Goal: Information Seeking & Learning: Check status

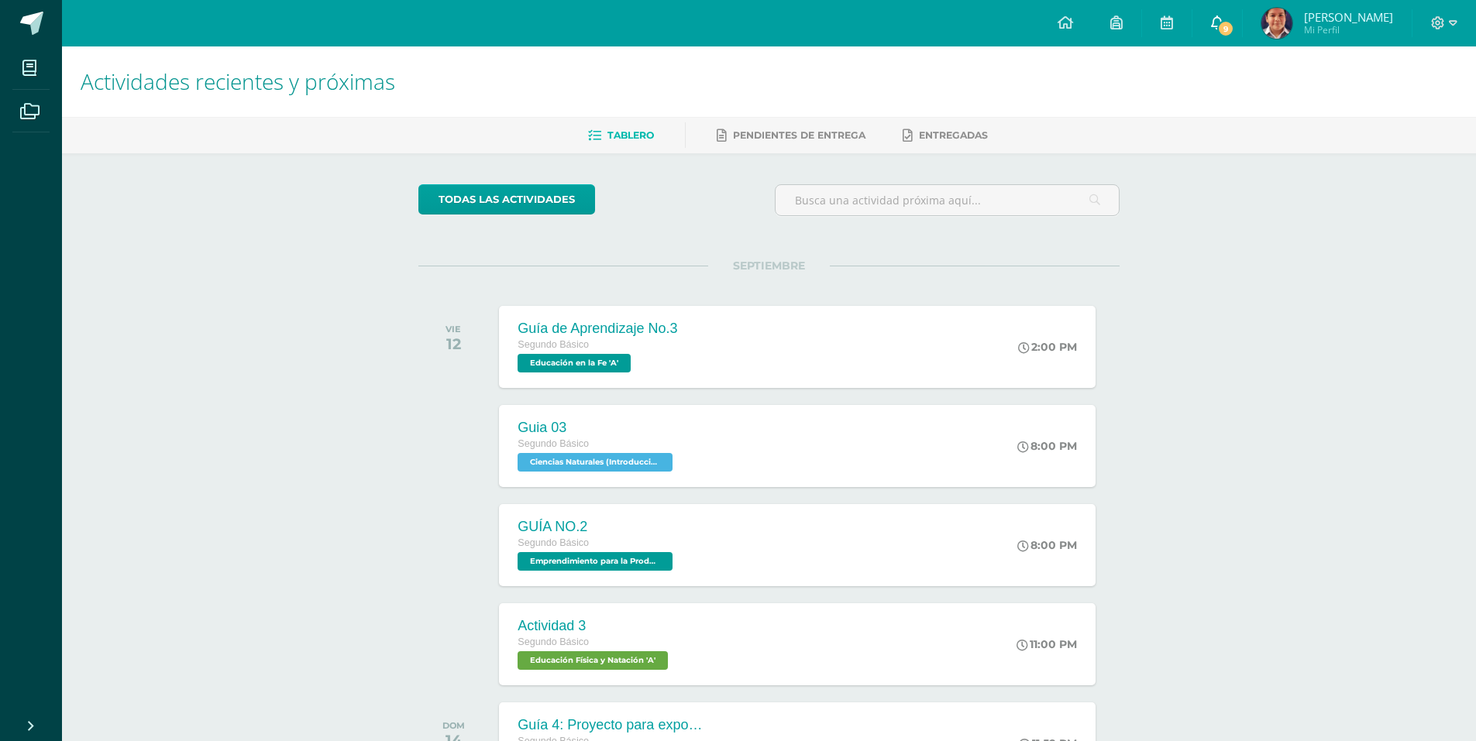
click at [1228, 36] on span "9" at bounding box center [1225, 28] width 17 height 17
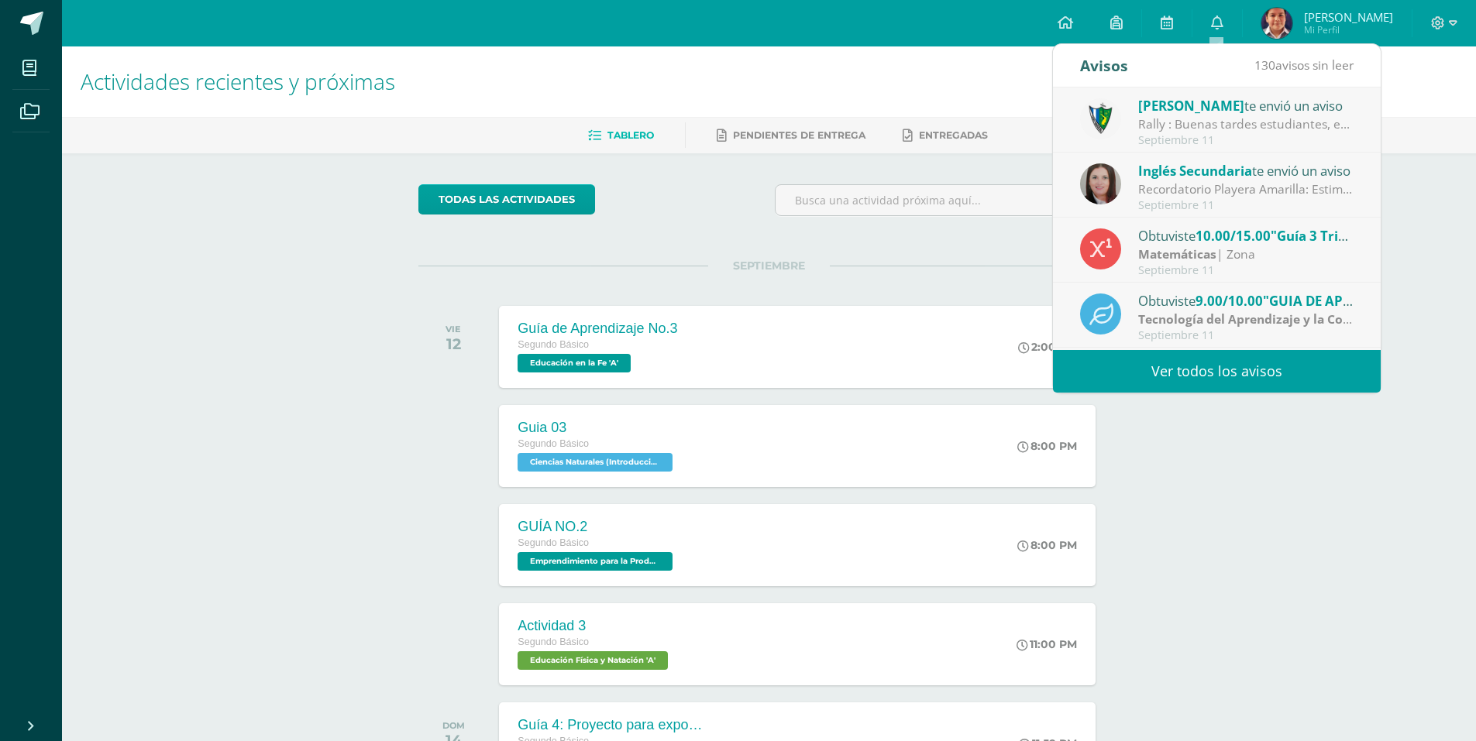
click at [1202, 250] on strong "Matemáticas" at bounding box center [1177, 254] width 78 height 17
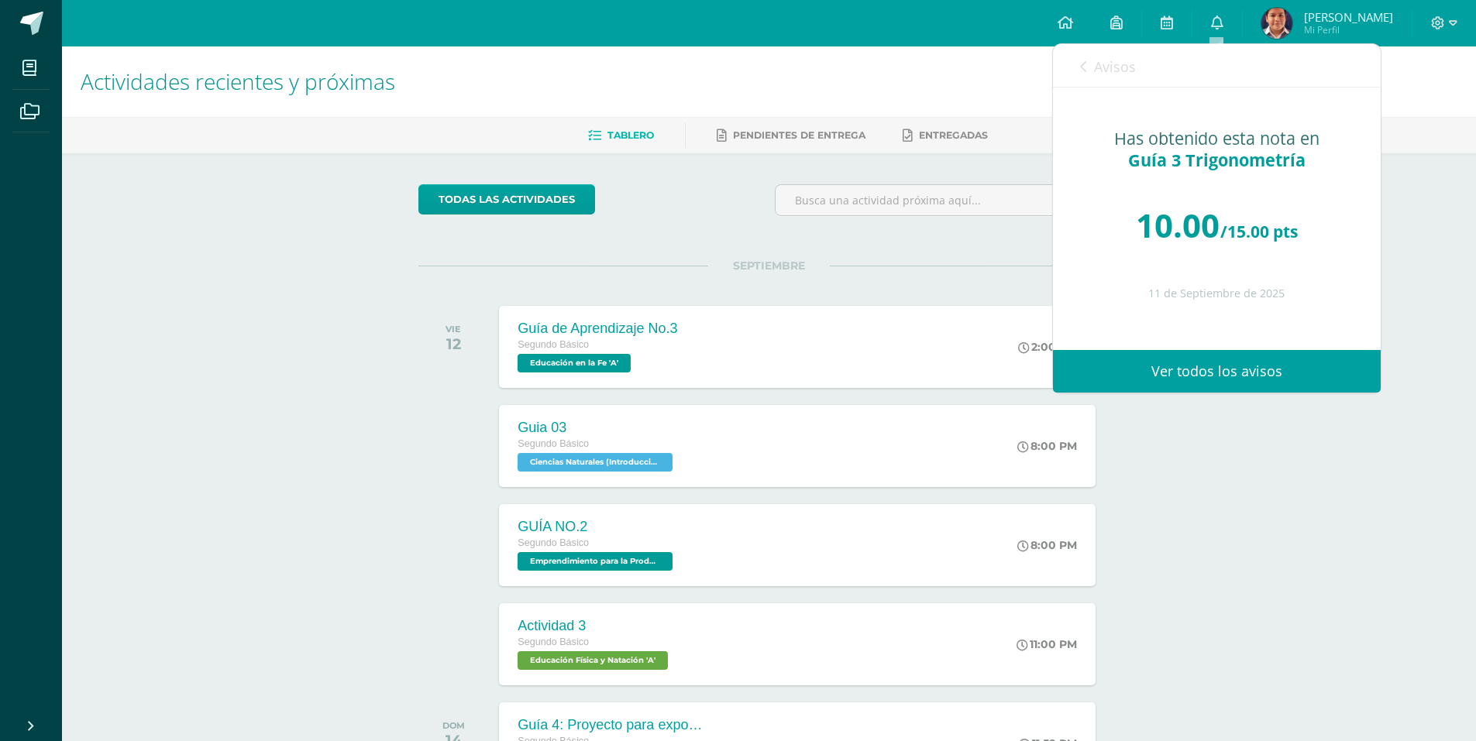
click at [1290, 19] on img at bounding box center [1276, 23] width 31 height 31
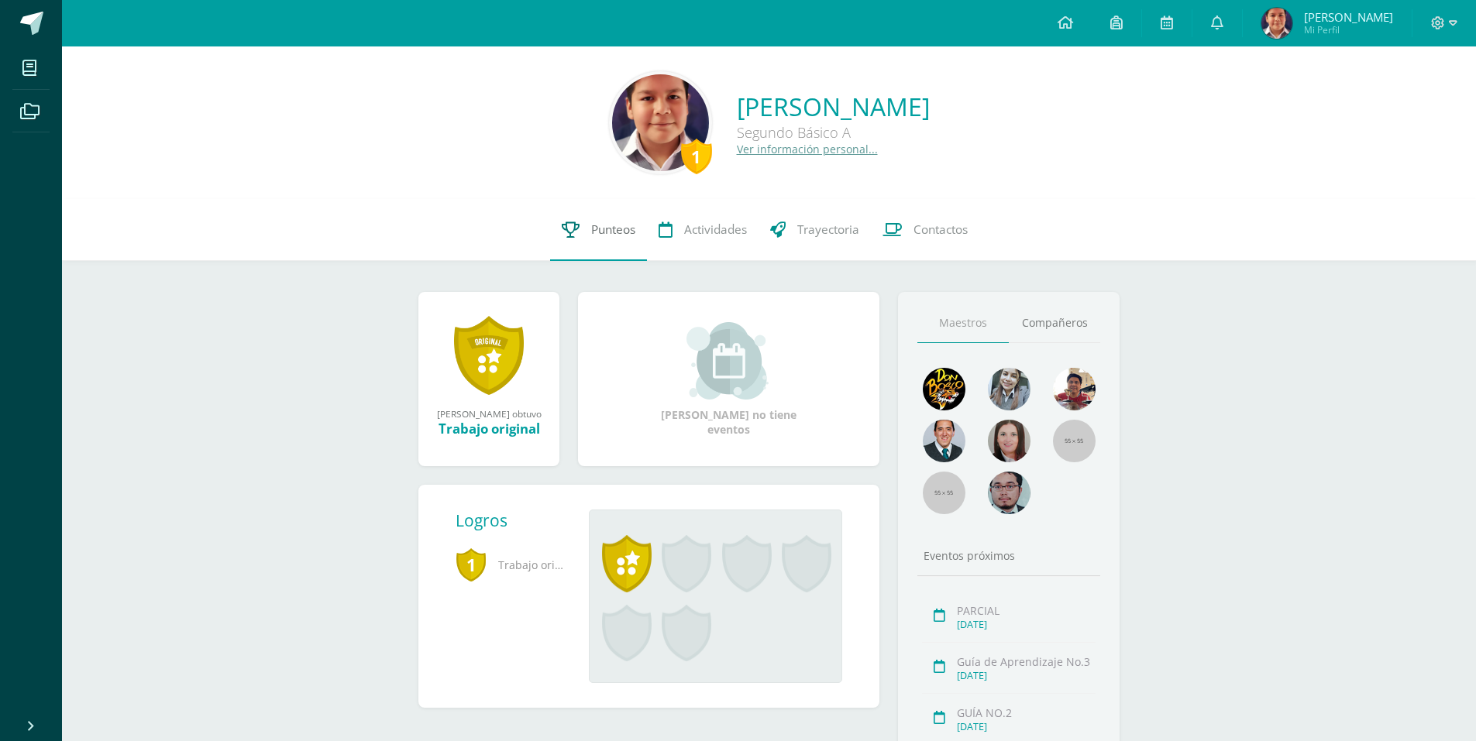
click at [571, 219] on link "Punteos" at bounding box center [598, 230] width 97 height 62
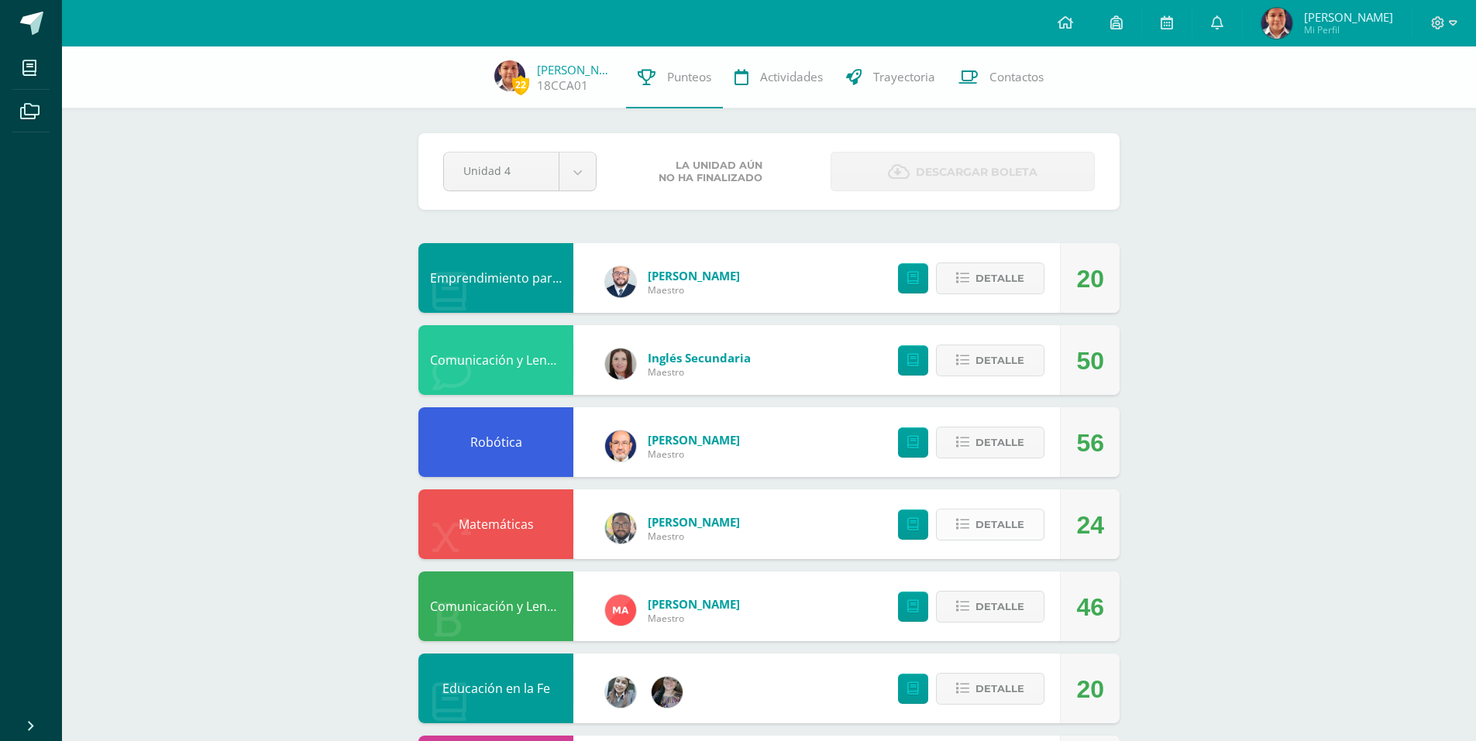
click at [1012, 512] on span "Detalle" at bounding box center [999, 525] width 49 height 29
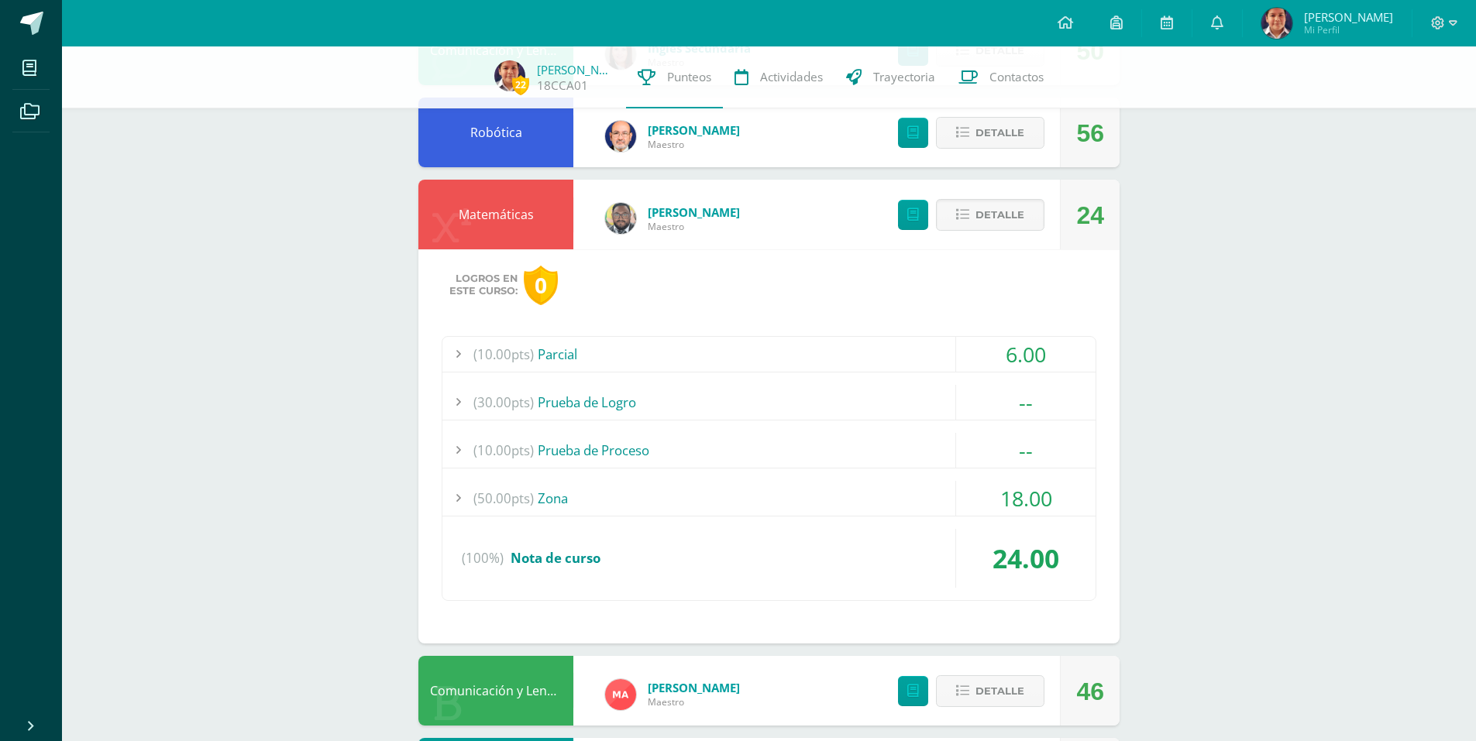
scroll to position [387, 0]
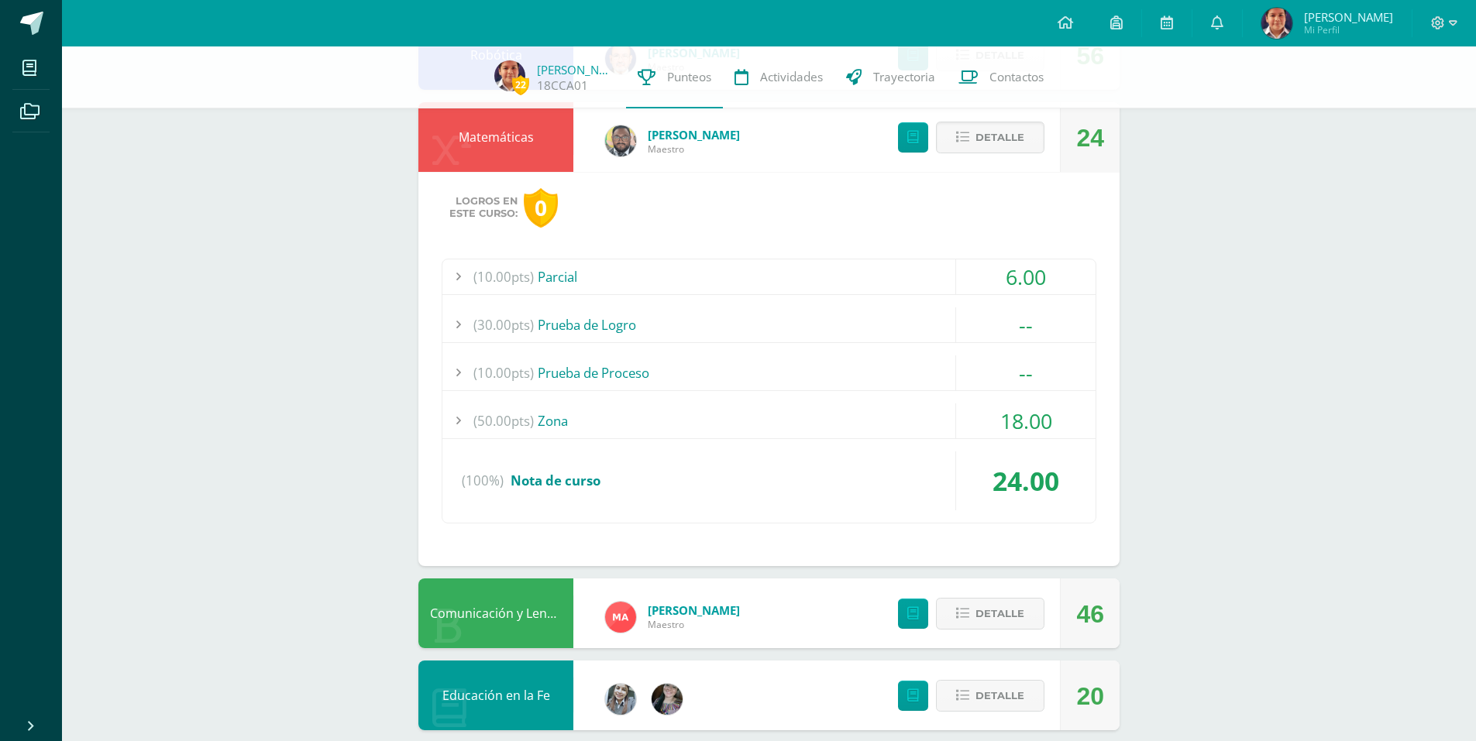
click at [1000, 434] on span "18.00" at bounding box center [1026, 421] width 52 height 29
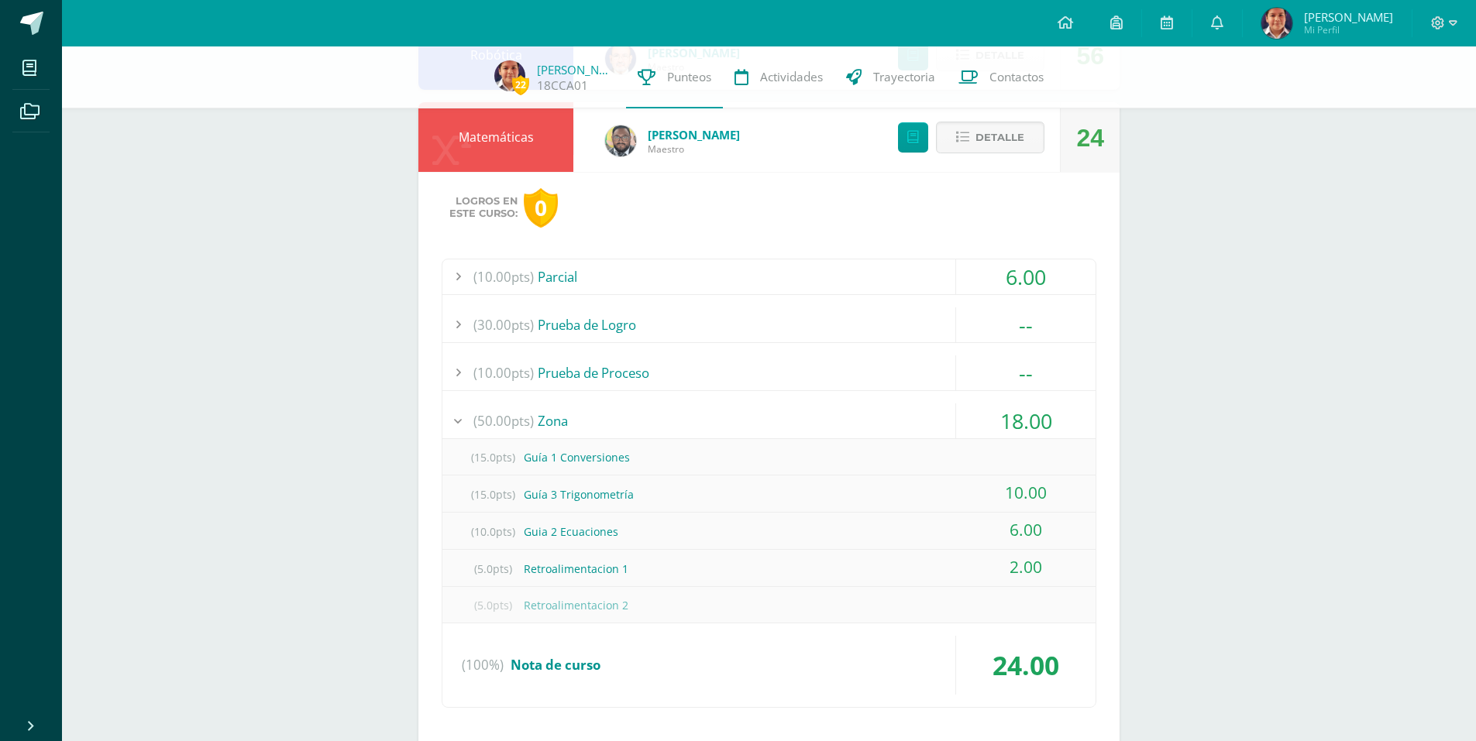
click at [1003, 490] on div "10.00" at bounding box center [1025, 494] width 139 height 36
click at [1015, 491] on span "10.00" at bounding box center [1026, 493] width 42 height 22
click at [1054, 408] on div "18.00" at bounding box center [1025, 421] width 140 height 35
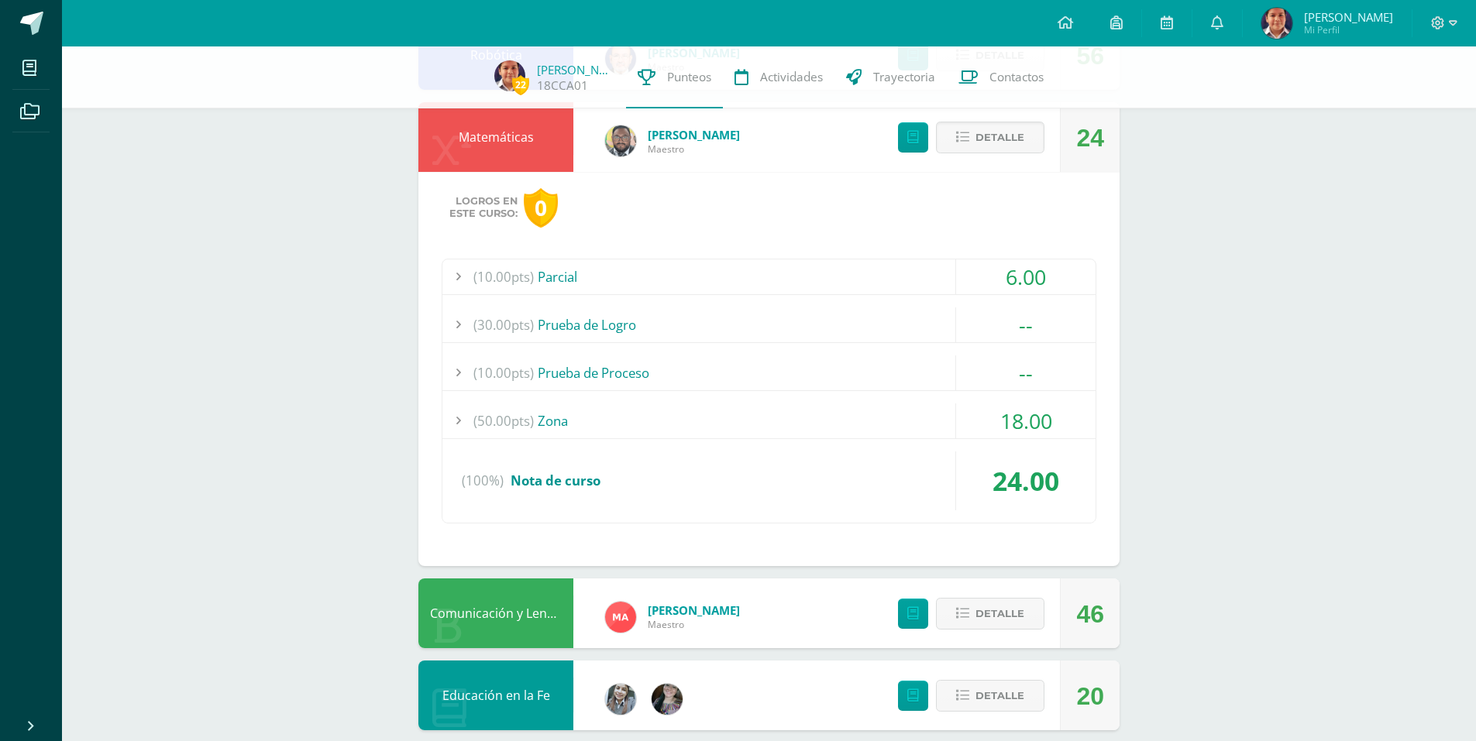
click at [1020, 480] on span "24.00" at bounding box center [1025, 481] width 67 height 36
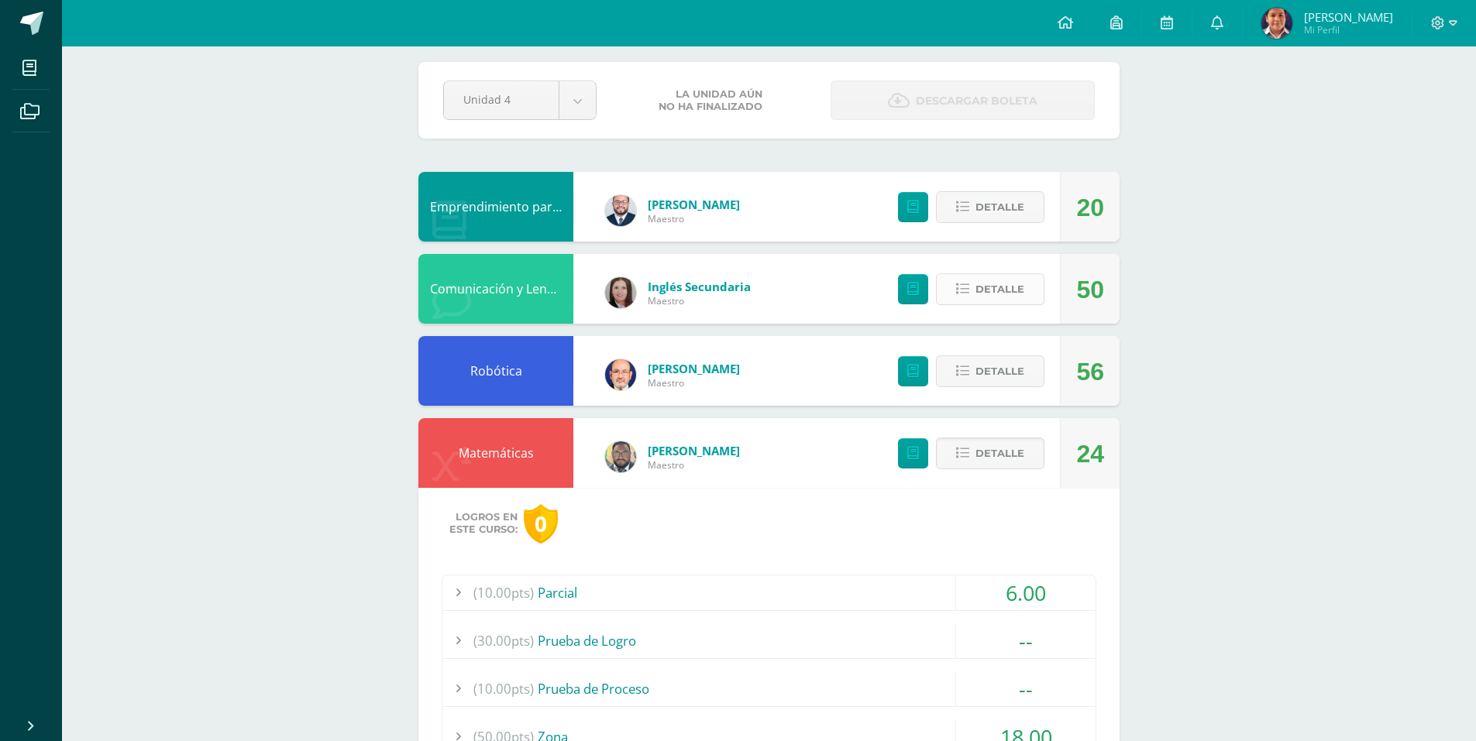
scroll to position [0, 0]
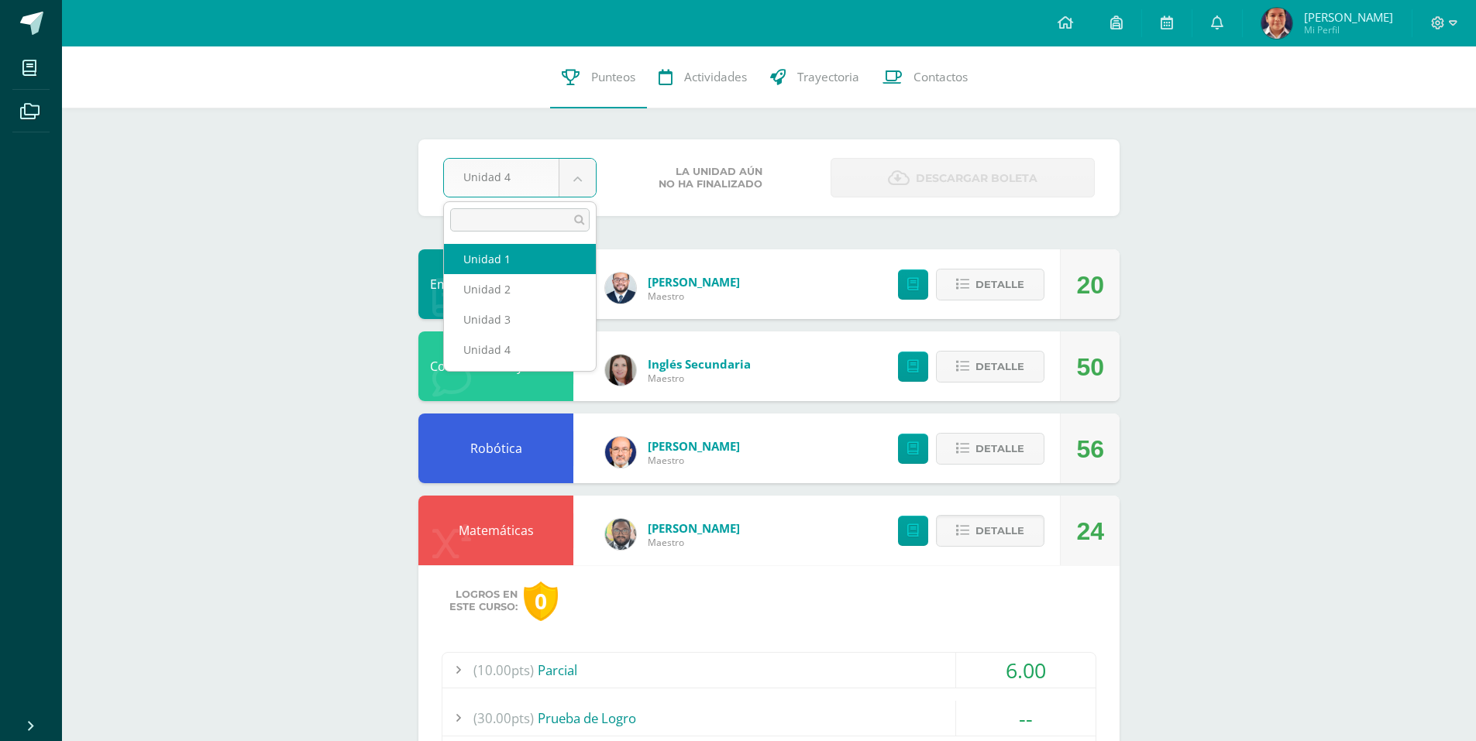
select select "Unidad 1"
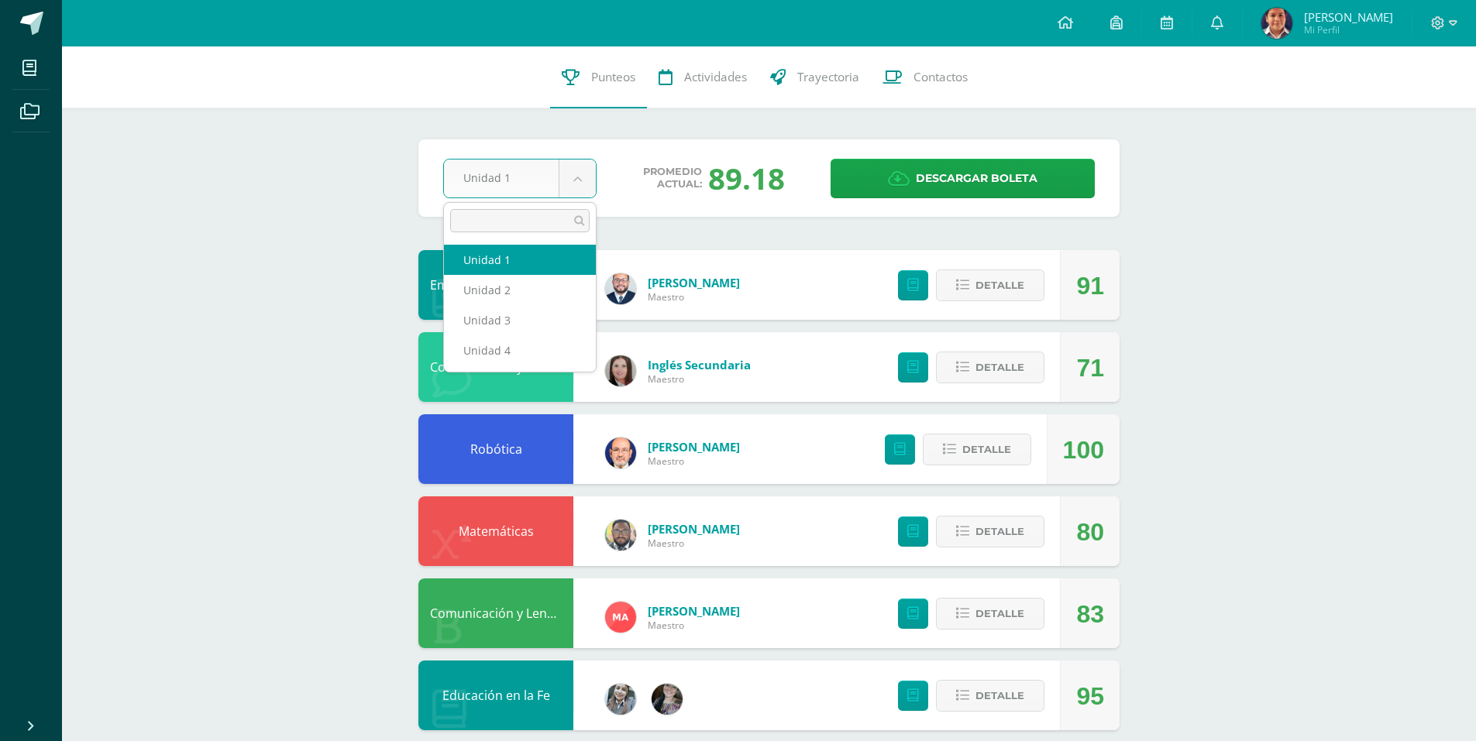
select select "Unidad 2"
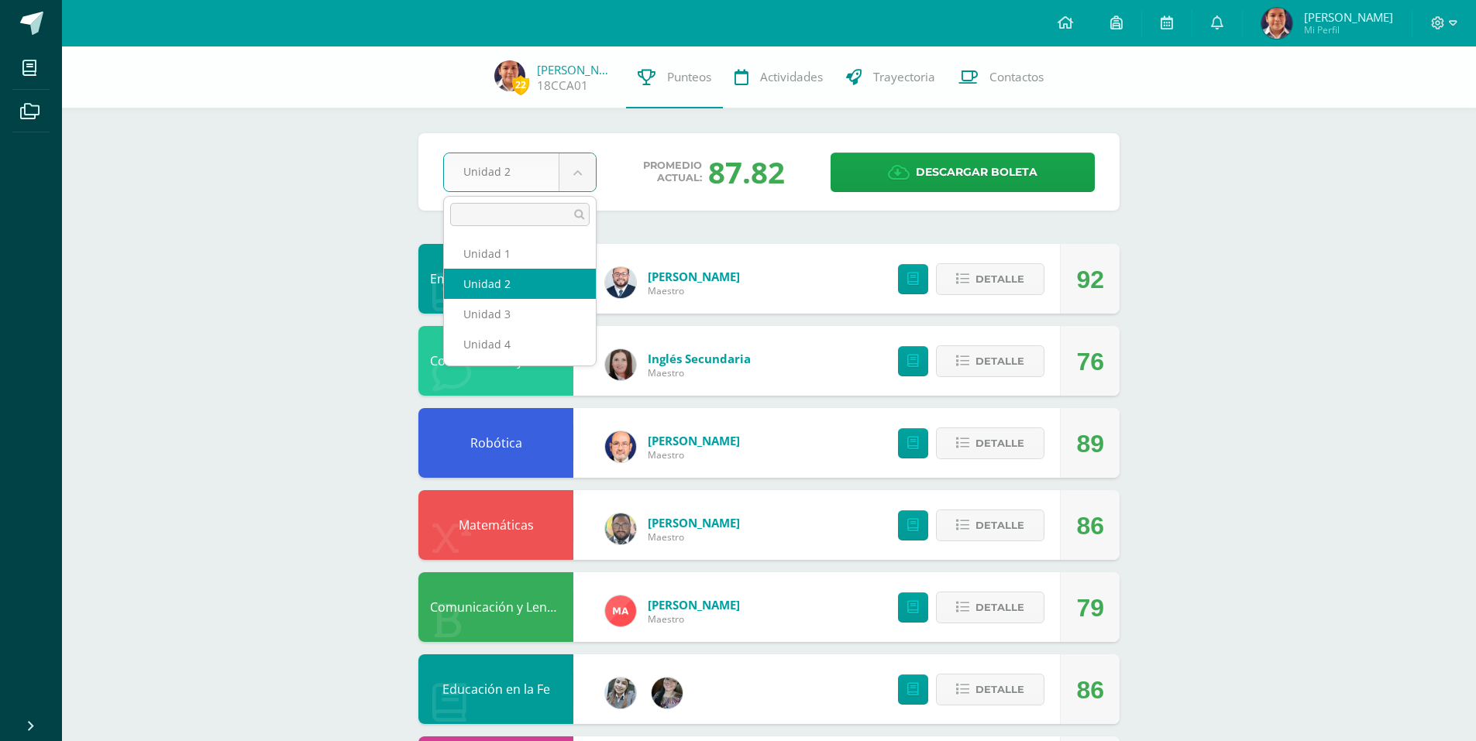
select select "Unidad 4"
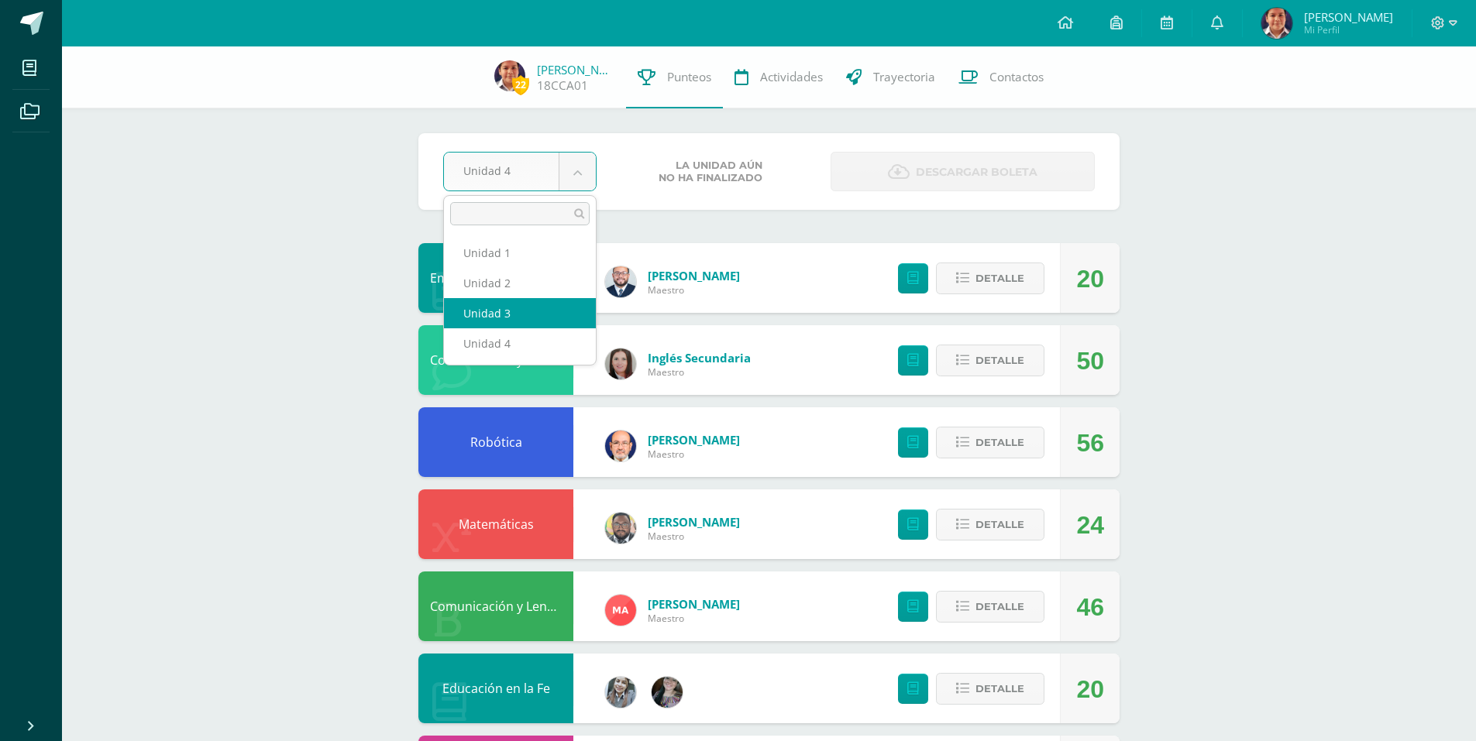
select select "Unidad 3"
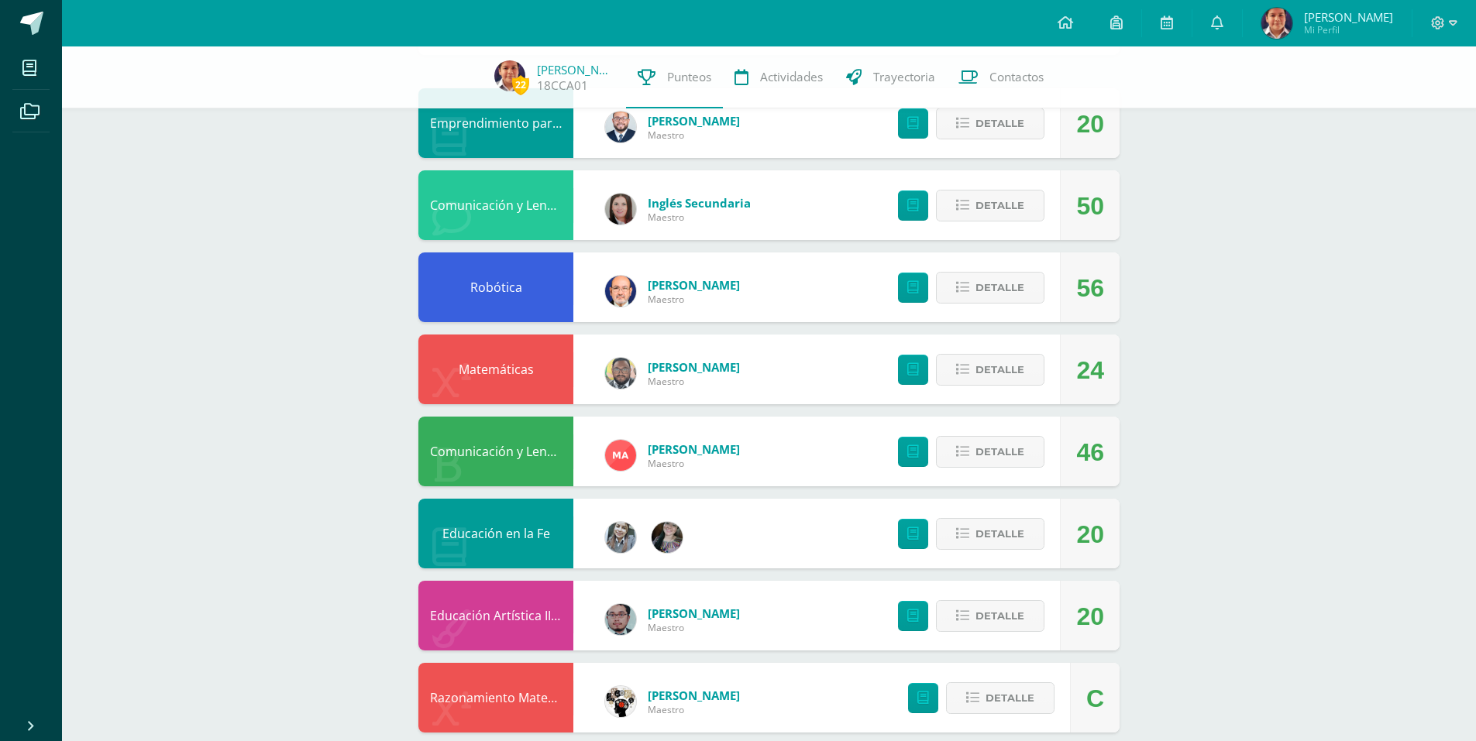
scroll to position [232, 0]
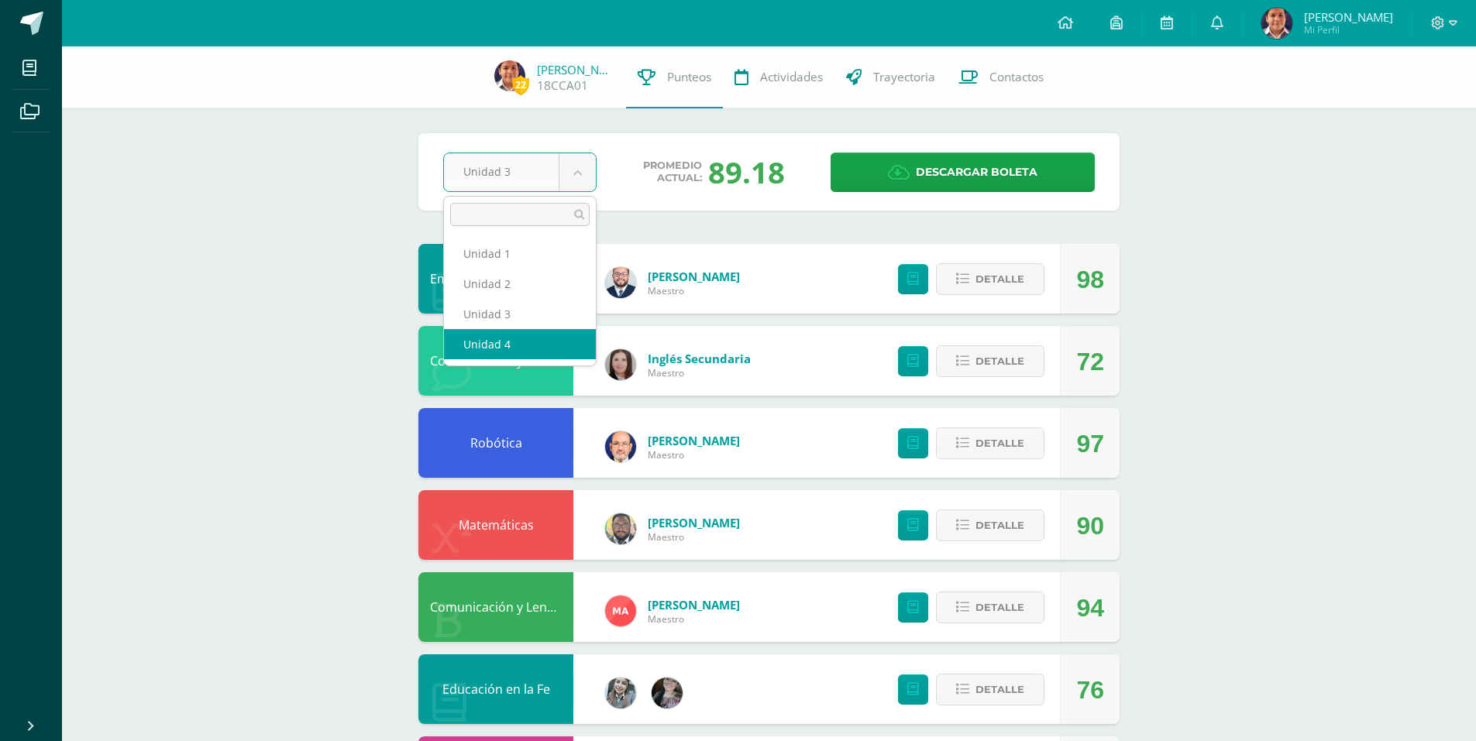
select select "Unidad 4"
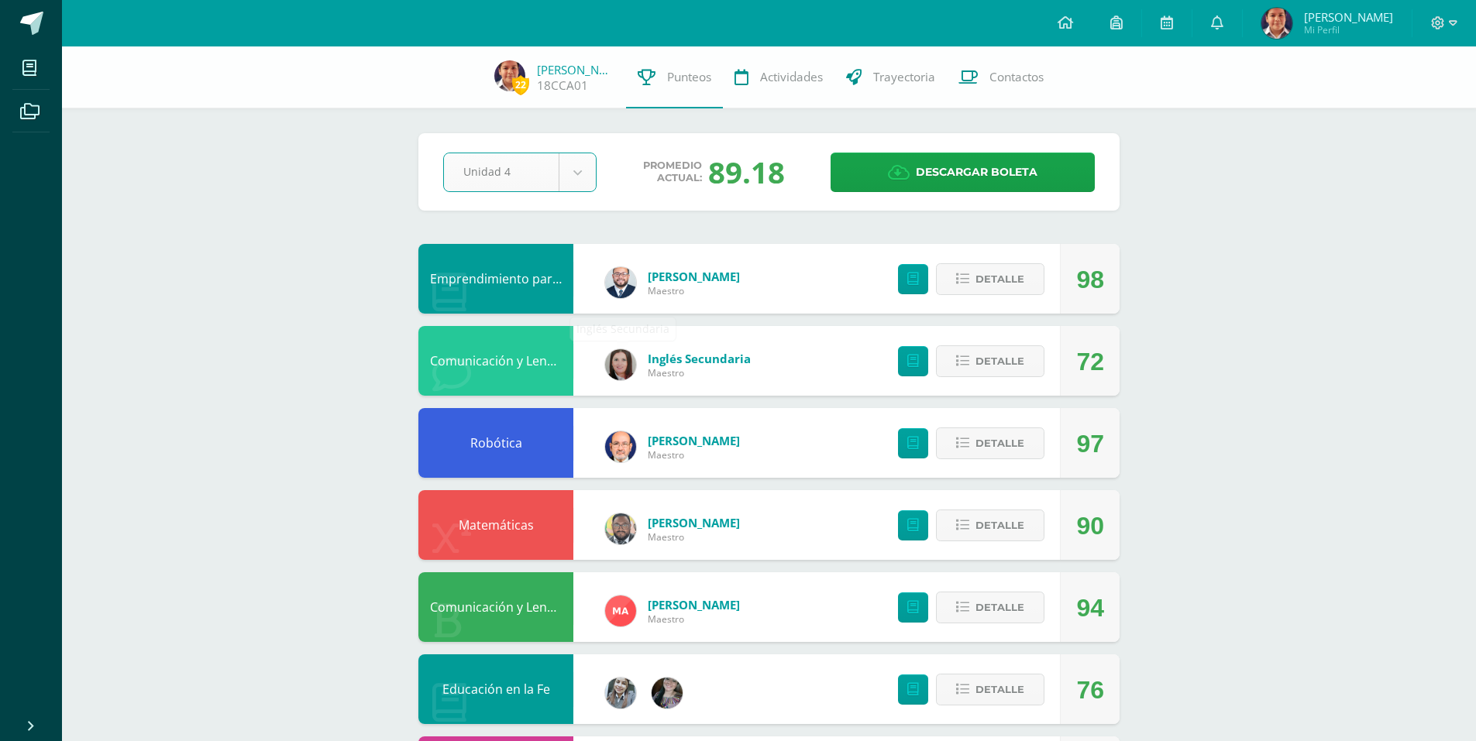
scroll to position [232, 0]
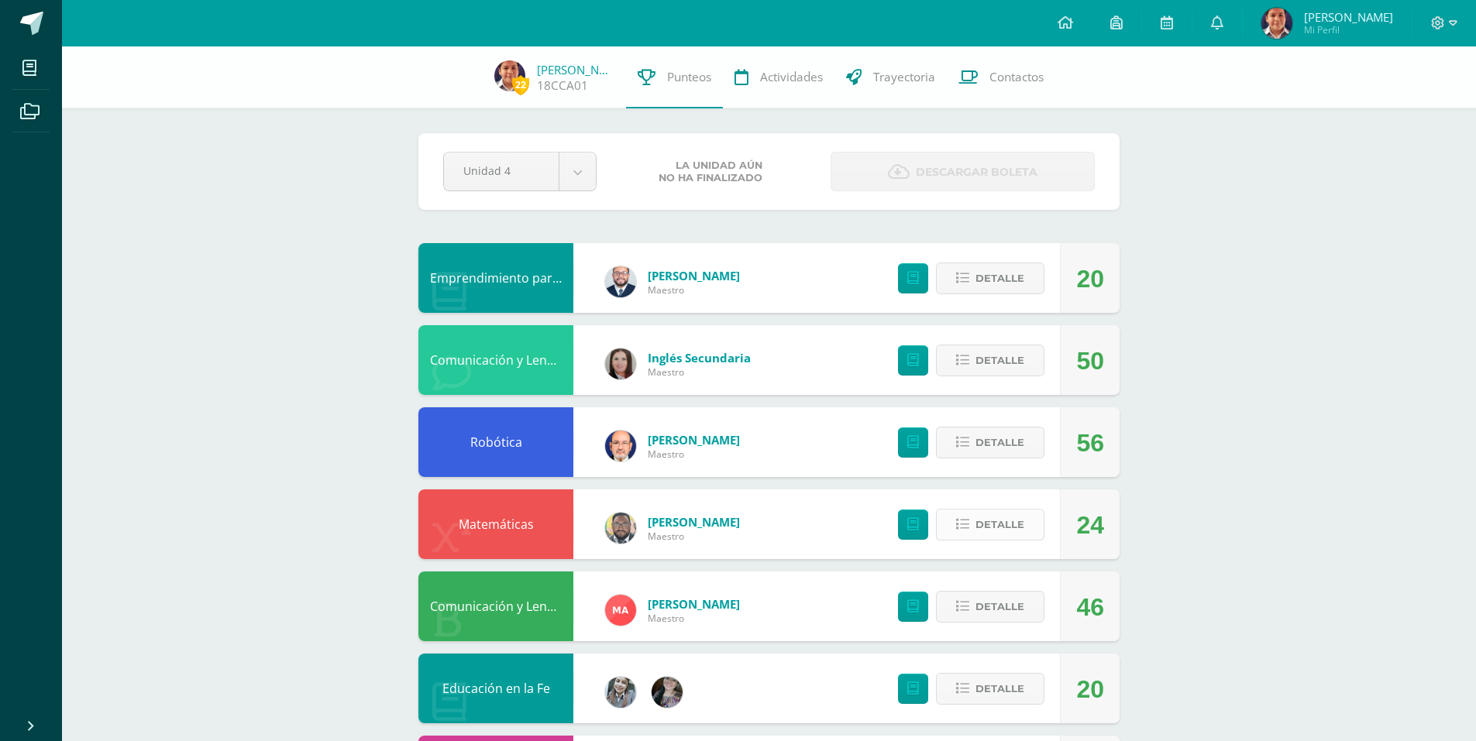
click at [1026, 525] on button "Detalle" at bounding box center [990, 525] width 108 height 32
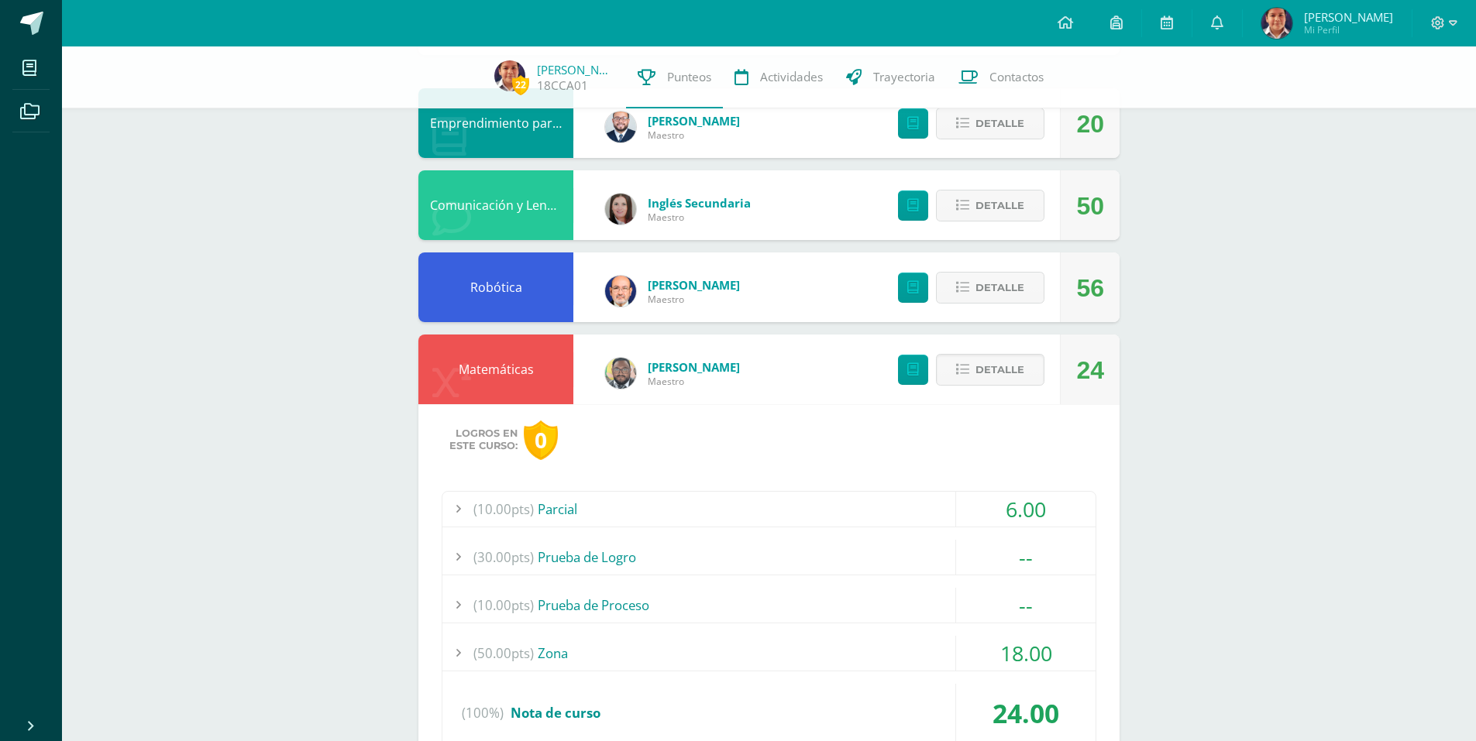
scroll to position [310, 0]
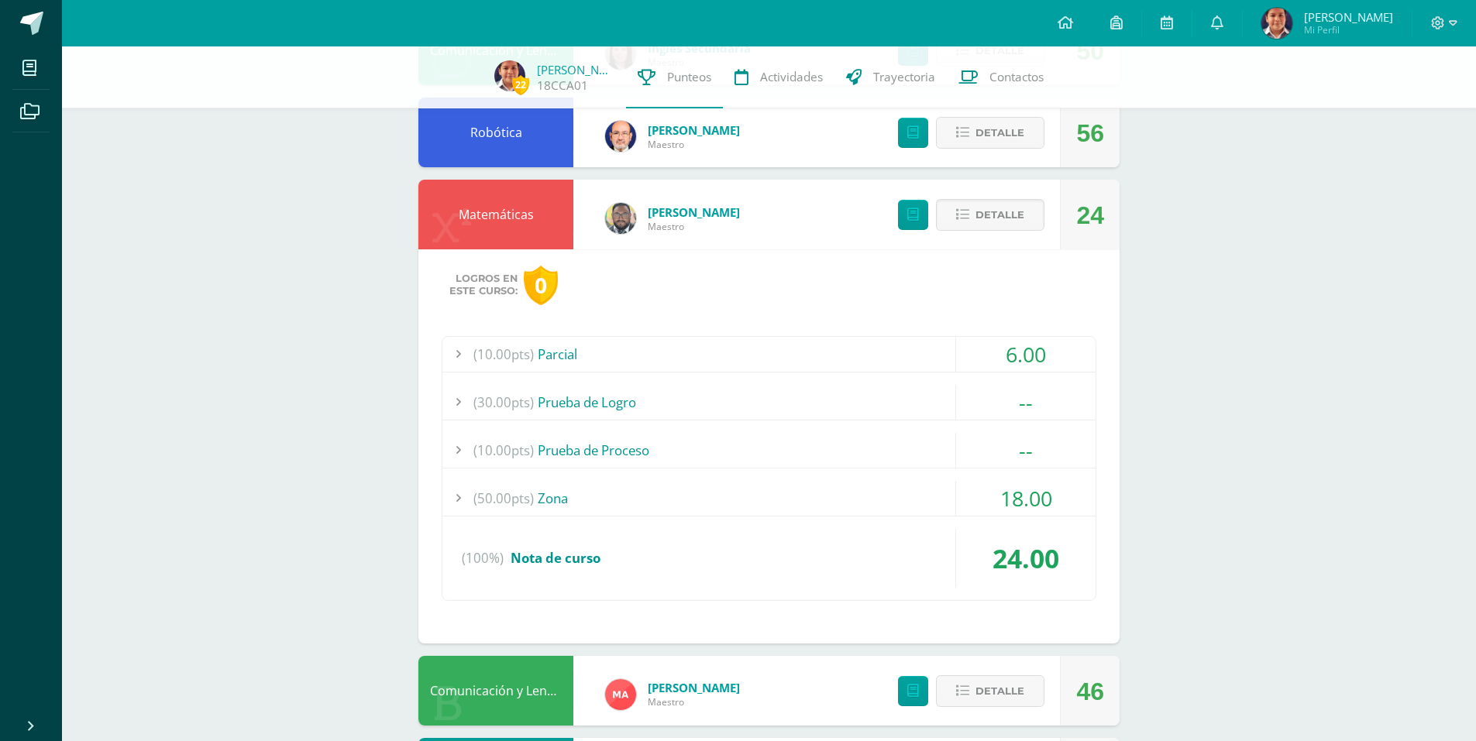
click at [1036, 499] on span "18.00" at bounding box center [1026, 498] width 52 height 29
